Goal: Transaction & Acquisition: Download file/media

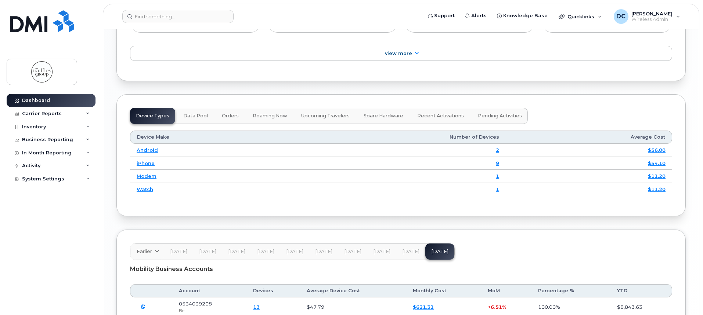
scroll to position [1016, 0]
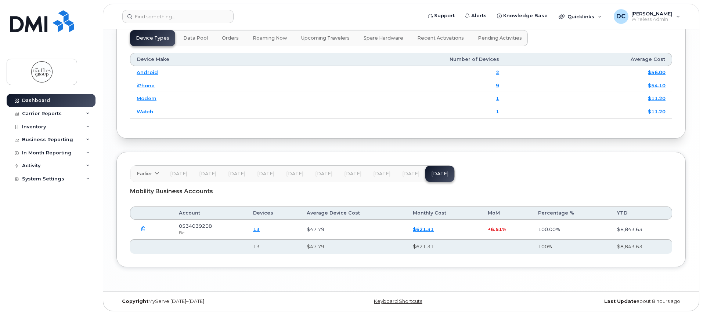
click at [421, 230] on link "$621.31" at bounding box center [423, 230] width 21 height 6
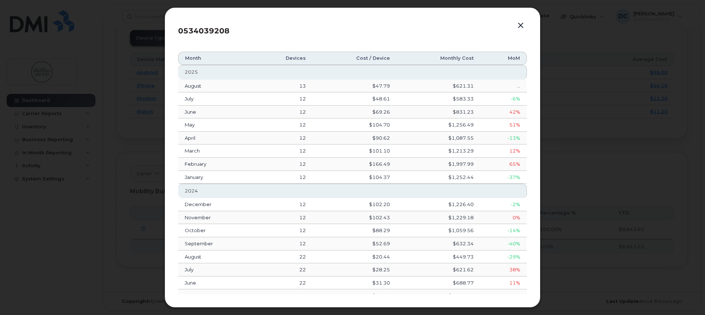
click at [522, 22] on button "button" at bounding box center [520, 26] width 11 height 10
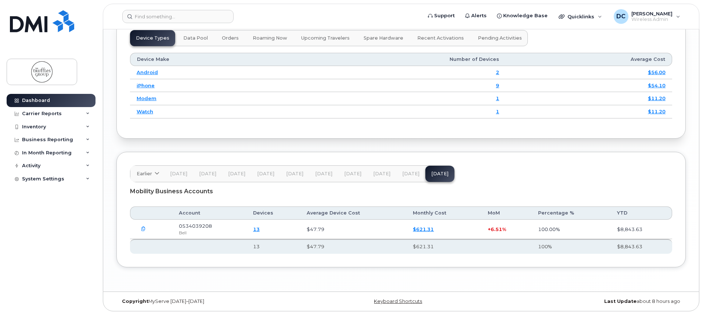
click at [144, 227] on icon "button" at bounding box center [143, 229] width 5 height 5
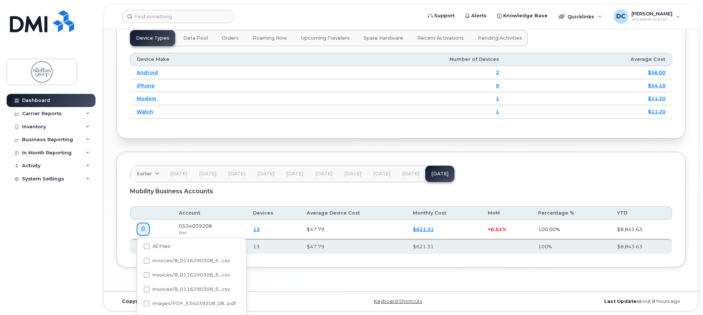
click at [209, 190] on div "Mobility Business Accounts" at bounding box center [401, 191] width 542 height 18
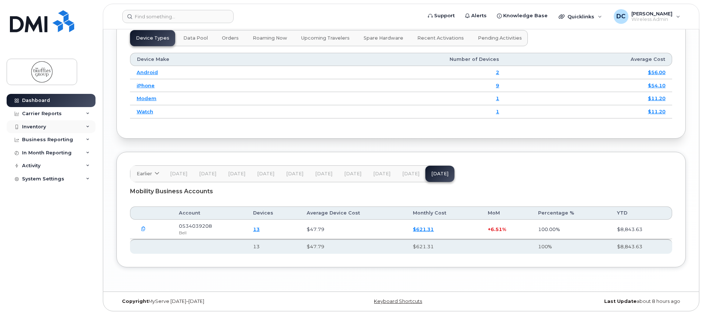
click at [69, 126] on div "Inventory" at bounding box center [51, 126] width 89 height 13
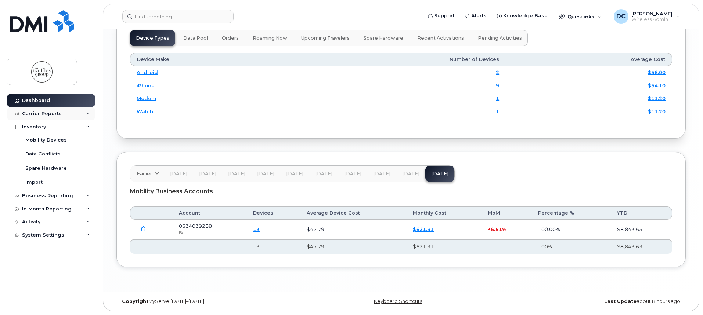
click at [63, 113] on div "Carrier Reports" at bounding box center [51, 113] width 89 height 13
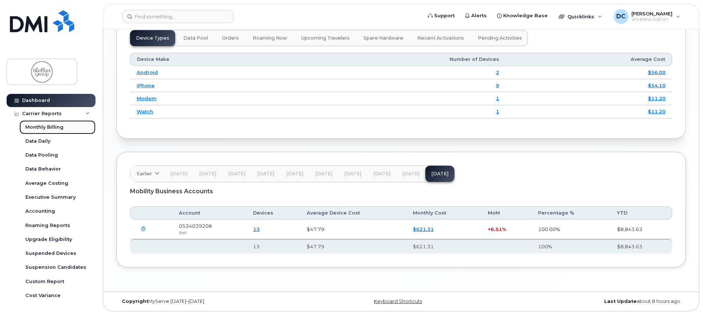
click at [63, 127] on link "Monthly Billing" at bounding box center [57, 127] width 76 height 14
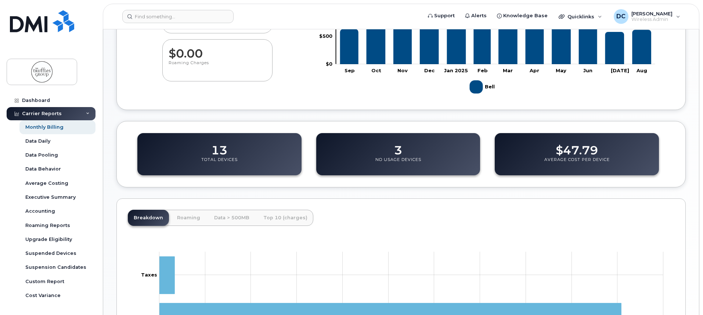
scroll to position [348, 0]
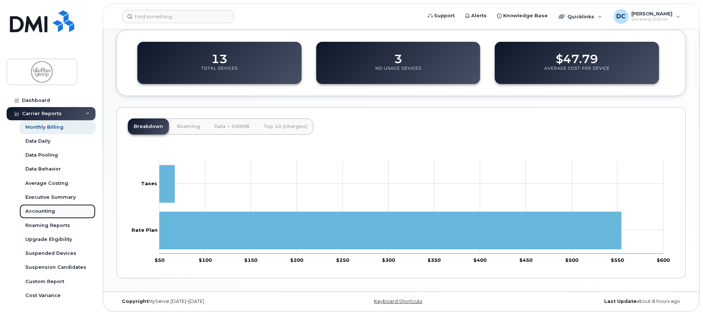
click at [53, 213] on div "Accounting" at bounding box center [40, 211] width 30 height 7
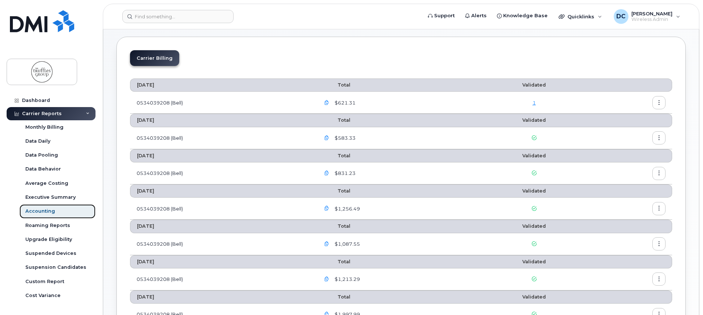
scroll to position [110, 0]
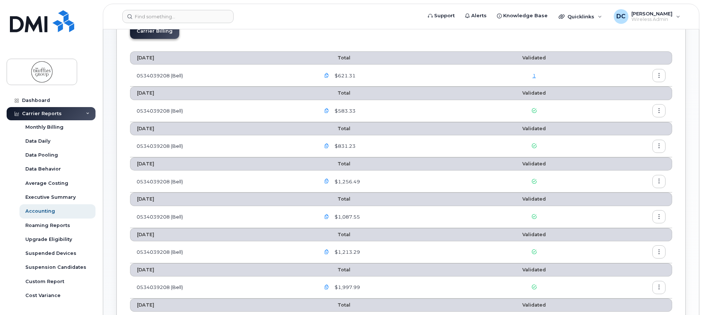
click at [325, 72] on button "button" at bounding box center [326, 75] width 13 height 13
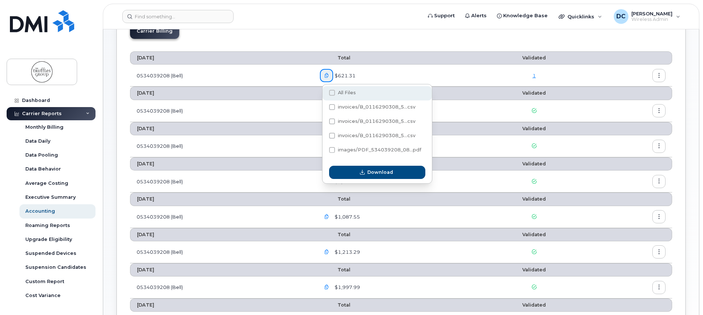
click at [347, 92] on span "All Files" at bounding box center [347, 93] width 18 height 6
click at [324, 92] on input "All Files" at bounding box center [322, 93] width 4 height 4
checkbox input "true"
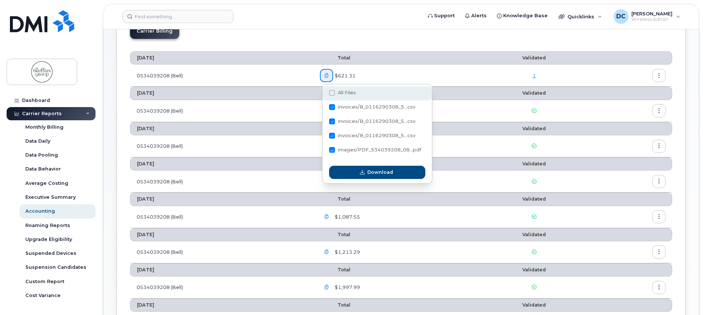
checkbox input "true"
drag, startPoint x: 329, startPoint y: 78, endPoint x: 358, endPoint y: 79, distance: 29.0
click at [329, 77] on icon "button" at bounding box center [326, 75] width 5 height 5
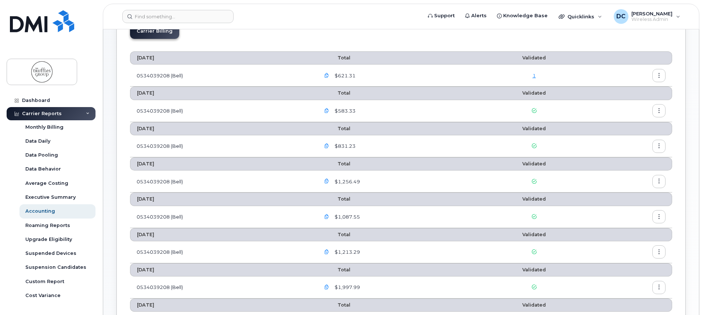
click at [656, 75] on button "button" at bounding box center [658, 75] width 13 height 13
click at [640, 106] on div "Download" at bounding box center [631, 105] width 65 height 14
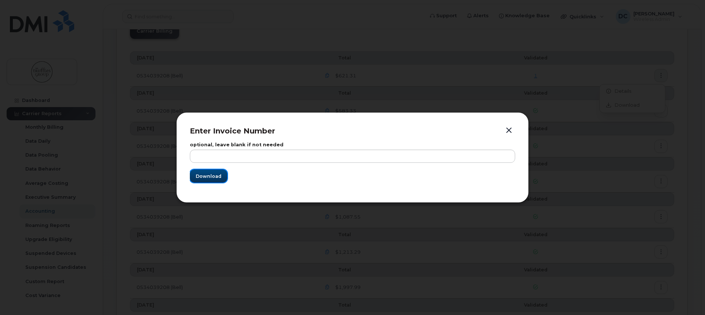
click at [212, 177] on span "Download" at bounding box center [209, 176] width 26 height 7
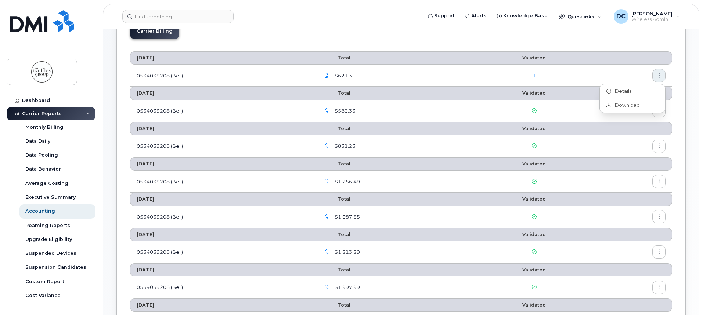
click at [329, 73] on icon "button" at bounding box center [326, 75] width 5 height 5
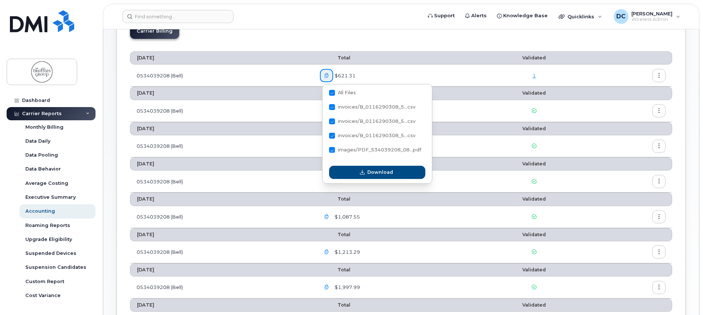
click at [199, 139] on td "0534039208 (Bell)" at bounding box center [221, 146] width 183 height 22
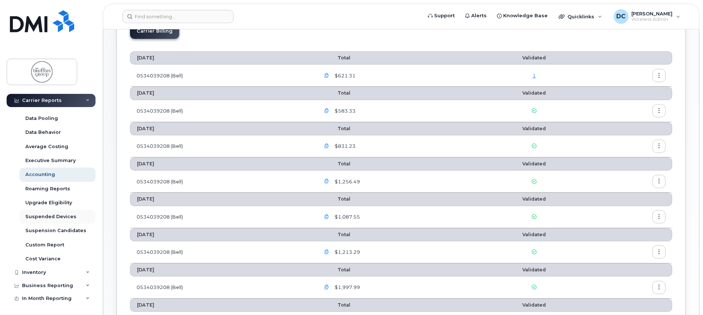
scroll to position [0, 0]
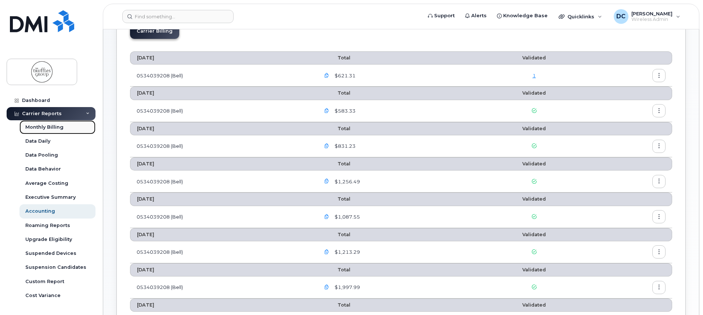
click at [53, 125] on div "Monthly Billing" at bounding box center [44, 127] width 38 height 7
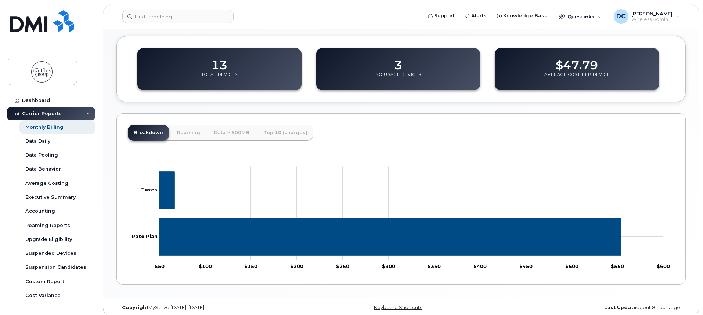
scroll to position [348, 0]
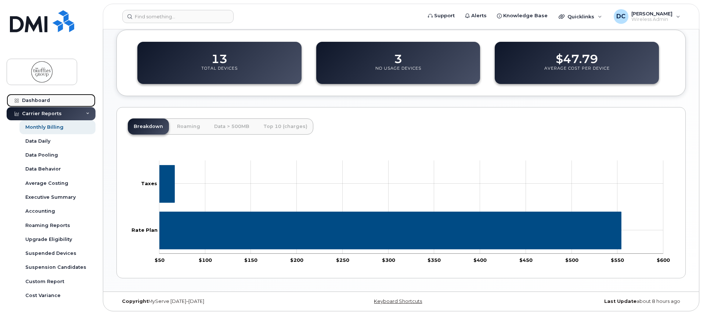
click at [30, 100] on div "Dashboard" at bounding box center [36, 101] width 28 height 6
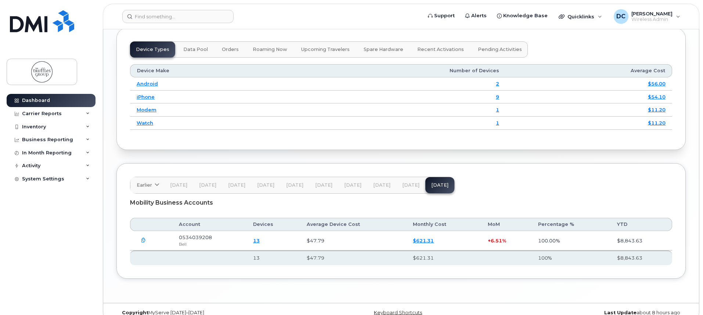
scroll to position [1016, 0]
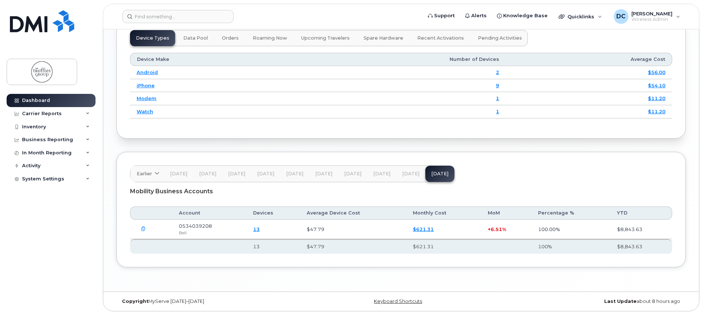
click at [143, 229] on icon "button" at bounding box center [143, 229] width 5 height 5
click at [174, 242] on div "All Files" at bounding box center [191, 247] width 109 height 14
checkbox input "true"
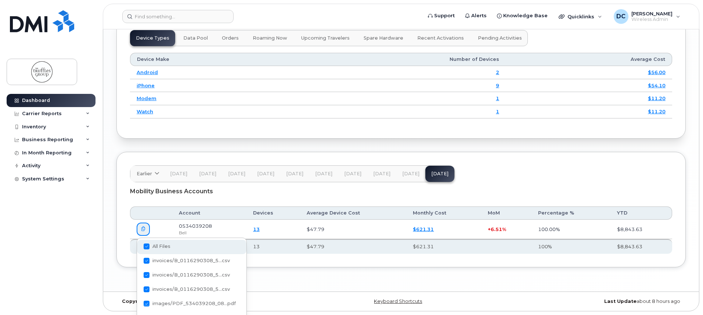
checkbox input "true"
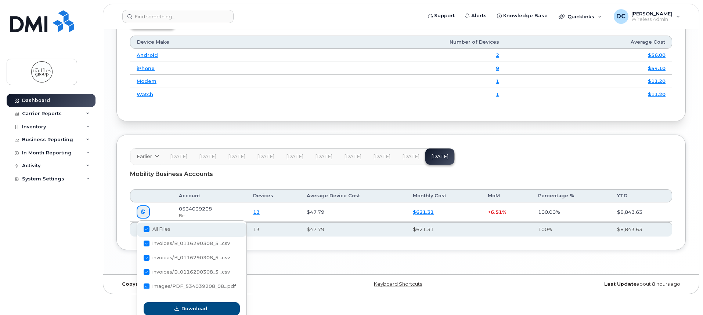
scroll to position [1039, 0]
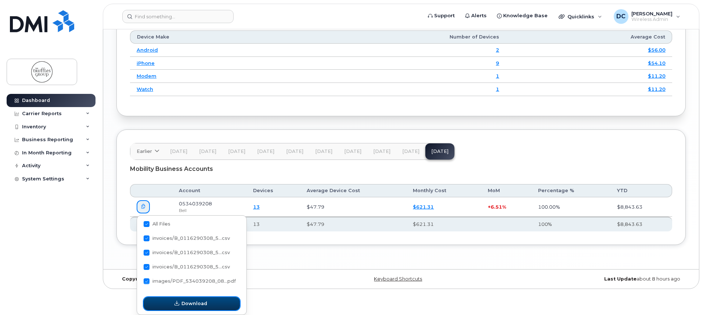
click at [198, 304] on span "Download" at bounding box center [194, 303] width 26 height 7
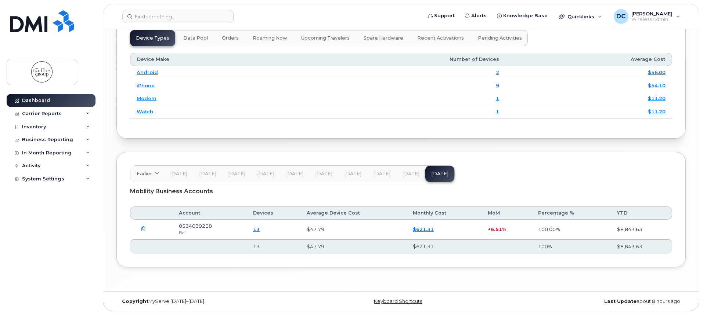
scroll to position [1016, 0]
